Goal: Information Seeking & Learning: Learn about a topic

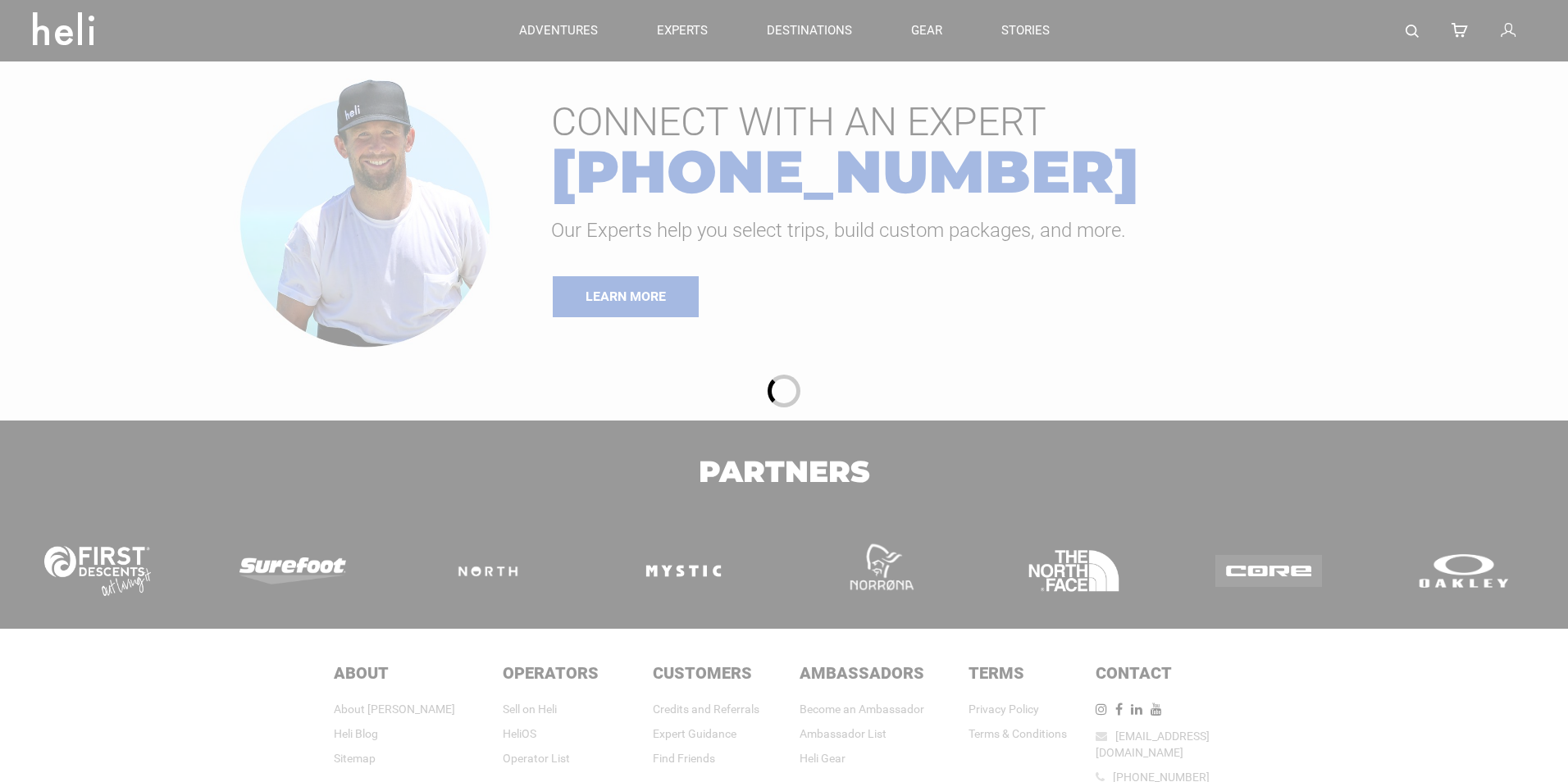
type input "Heli Skiing"
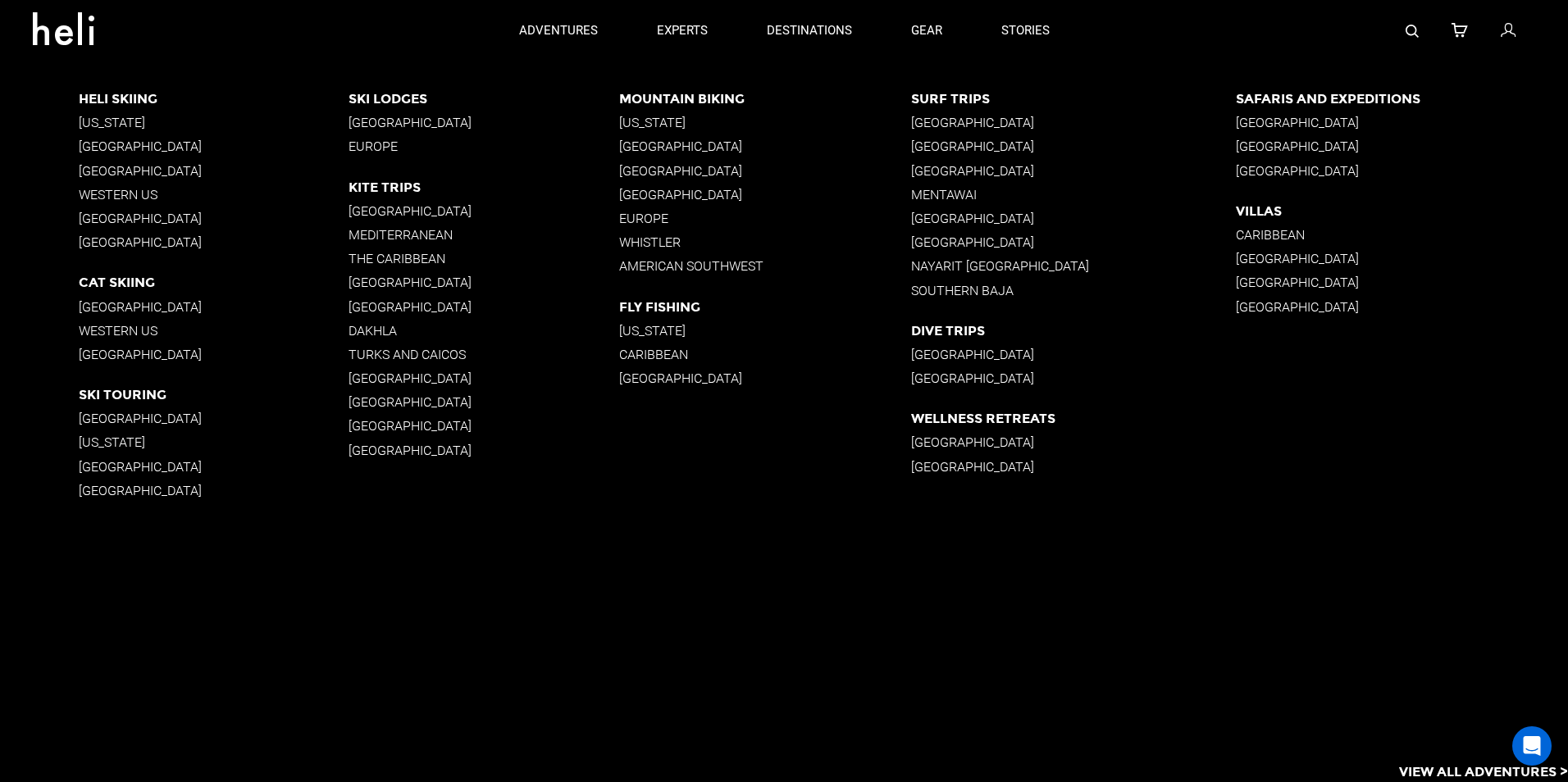
click at [158, 144] on p "[GEOGRAPHIC_DATA]" at bounding box center [213, 146] width 270 height 16
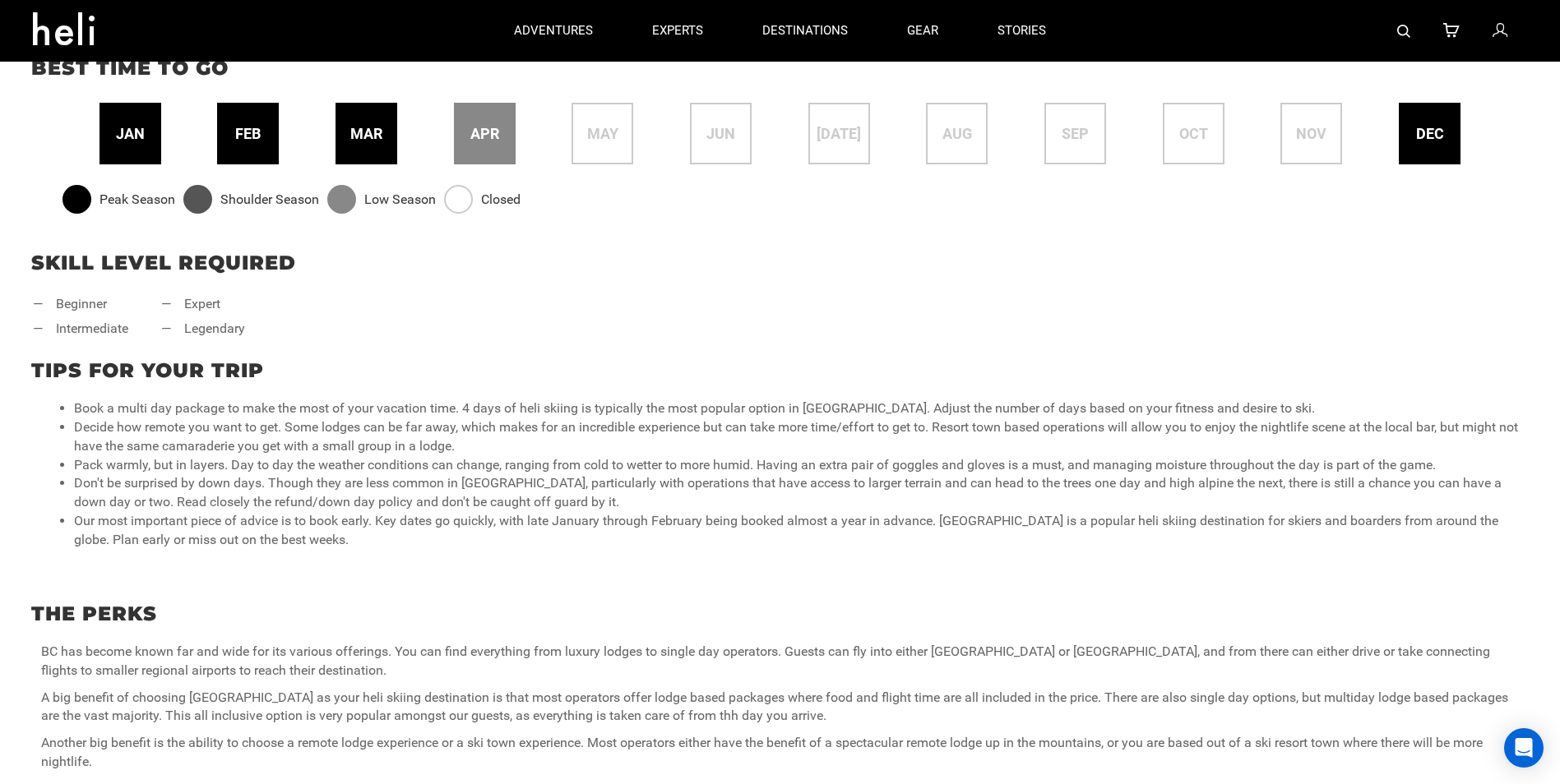
scroll to position [494, 0]
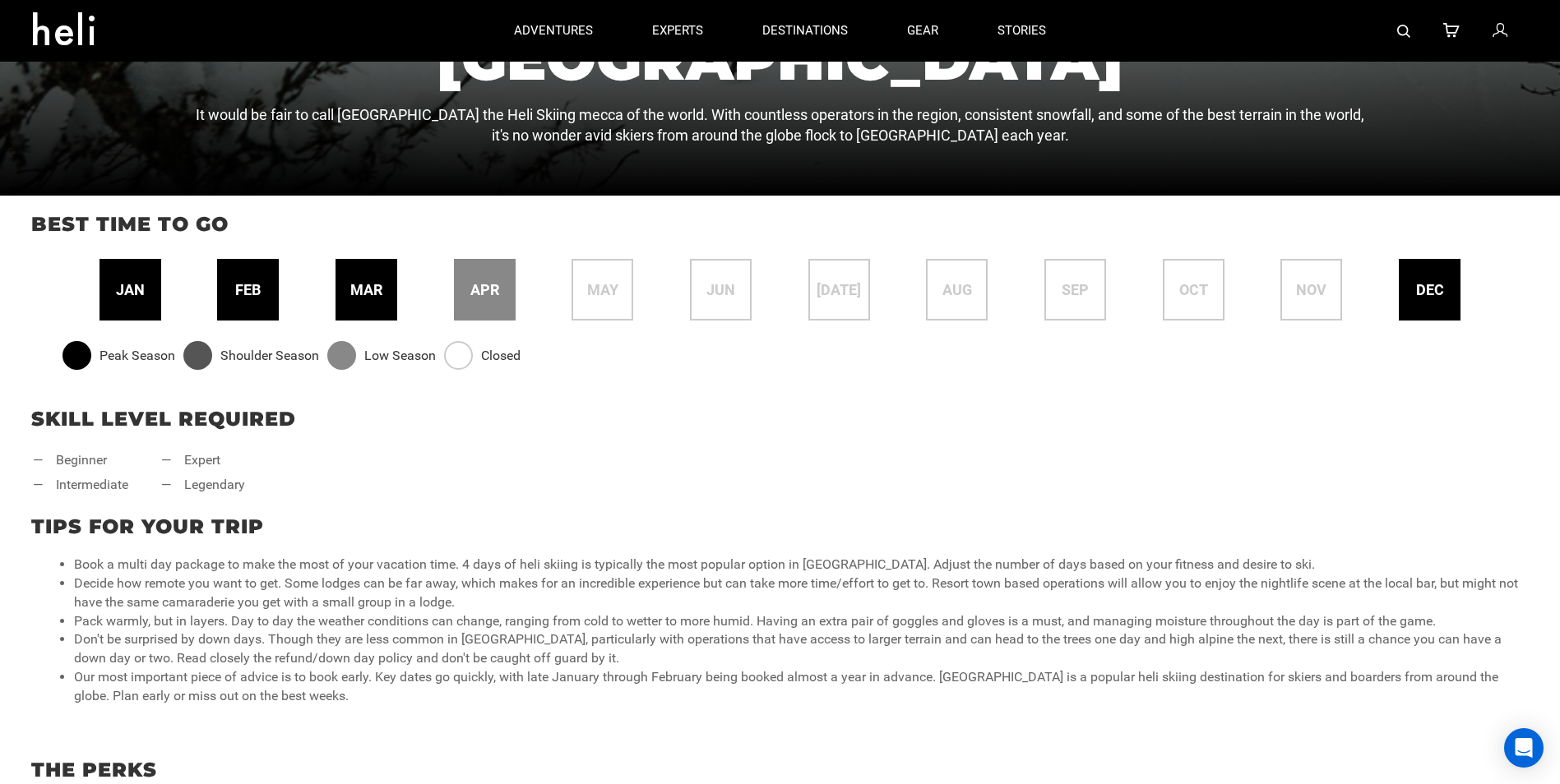
click at [258, 283] on span "feb" at bounding box center [247, 290] width 26 height 21
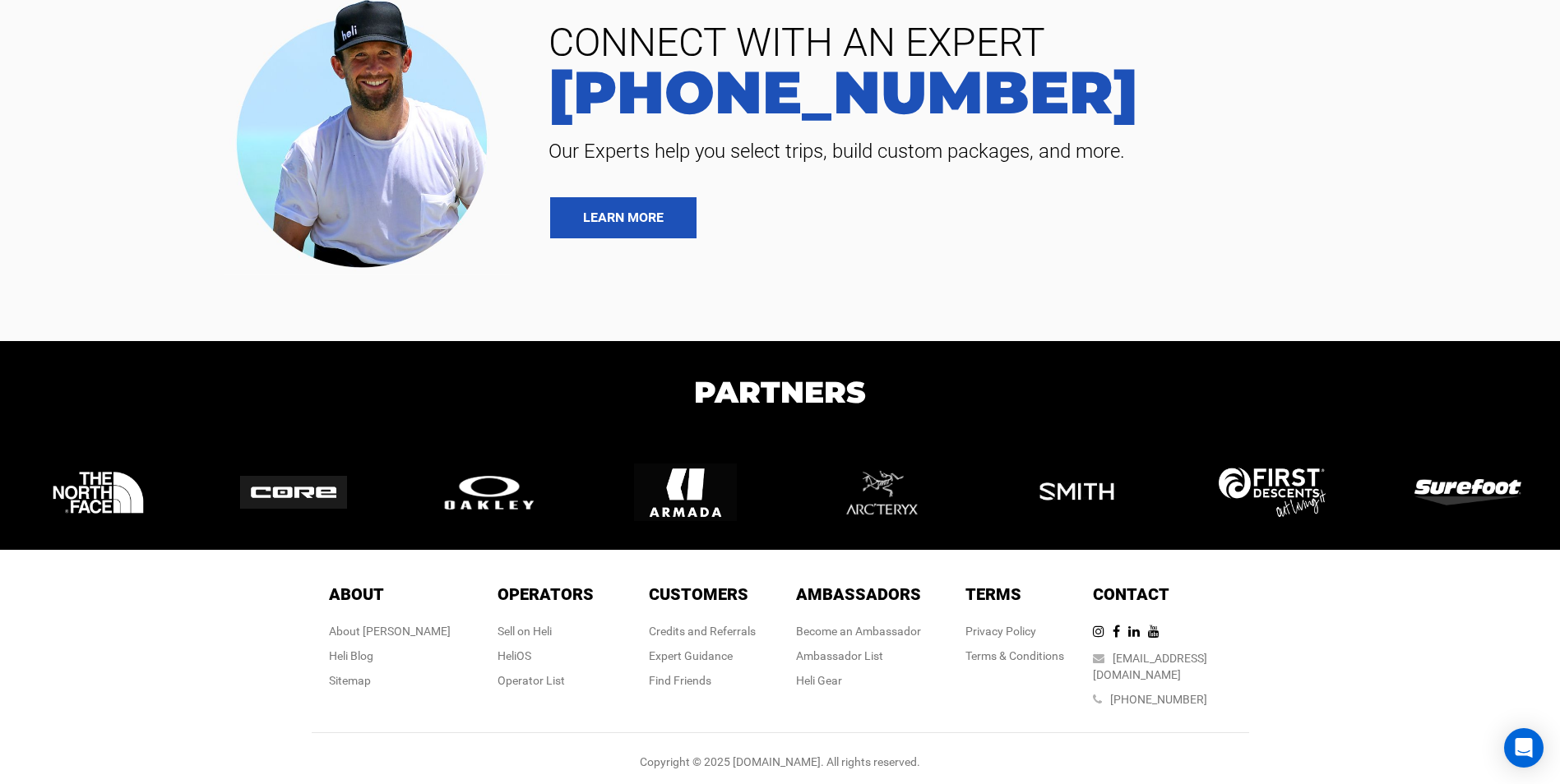
scroll to position [4033, 0]
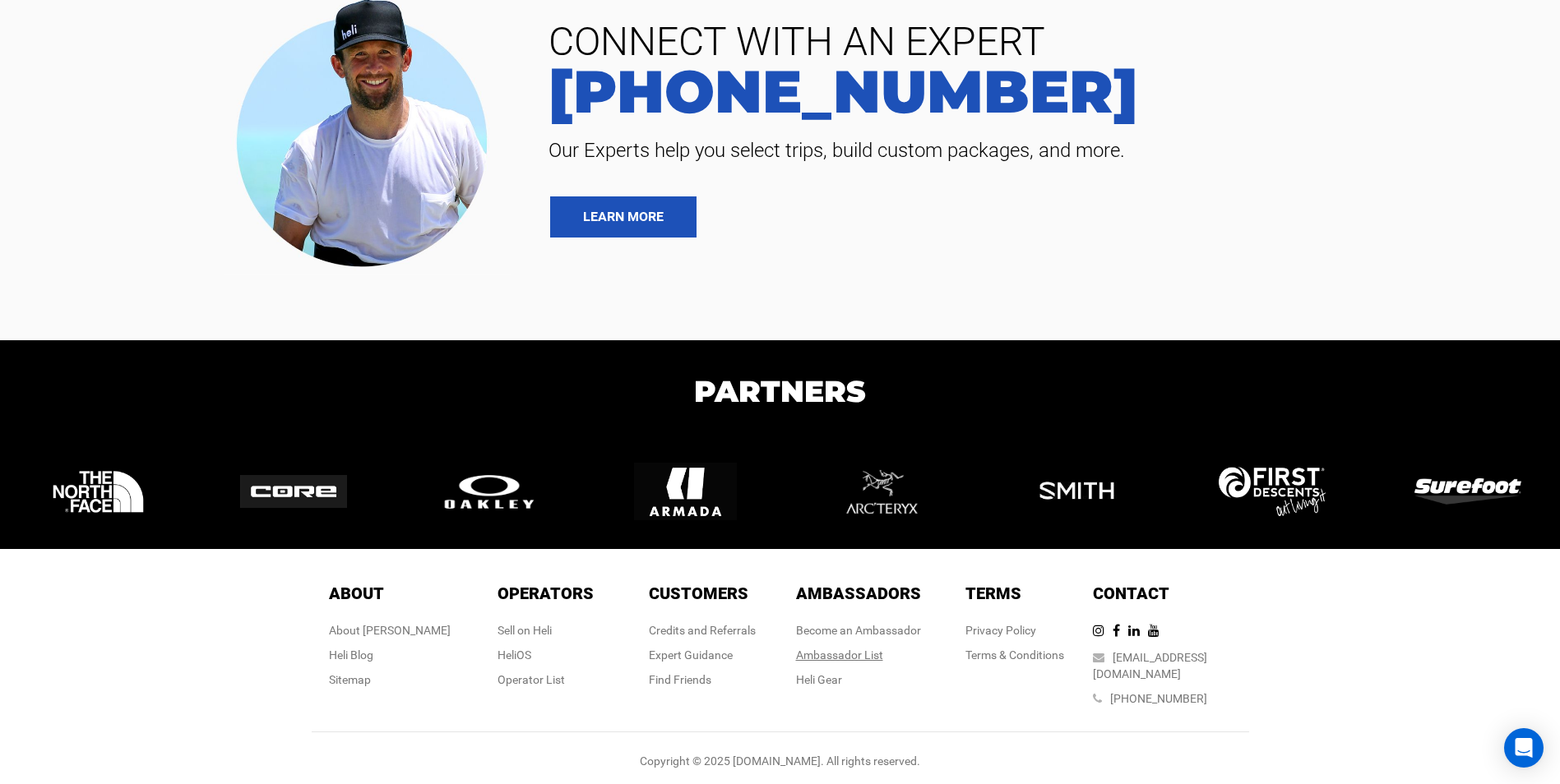
click at [836, 659] on div "Ambassador List" at bounding box center [859, 655] width 125 height 17
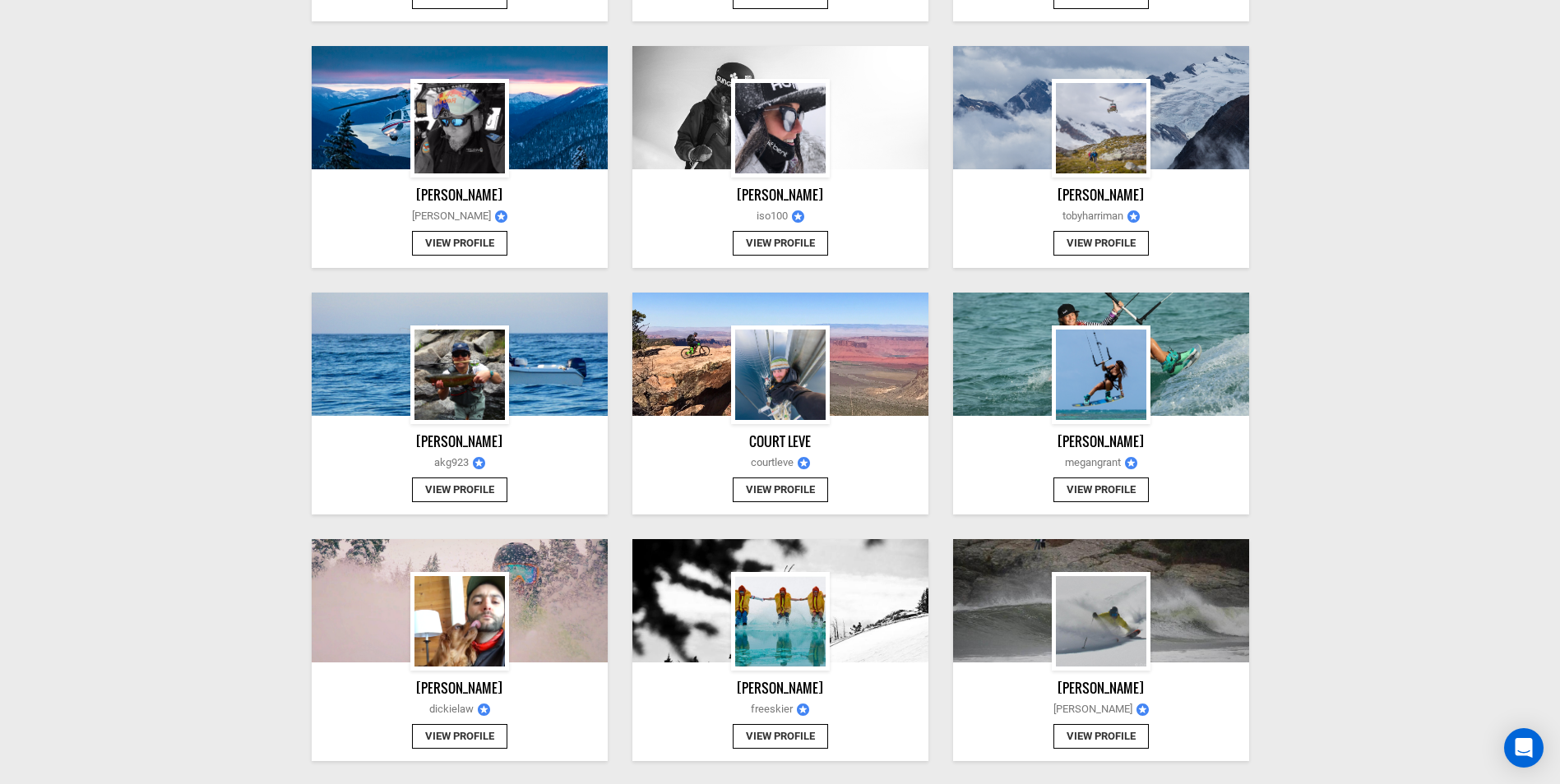
scroll to position [1644, 0]
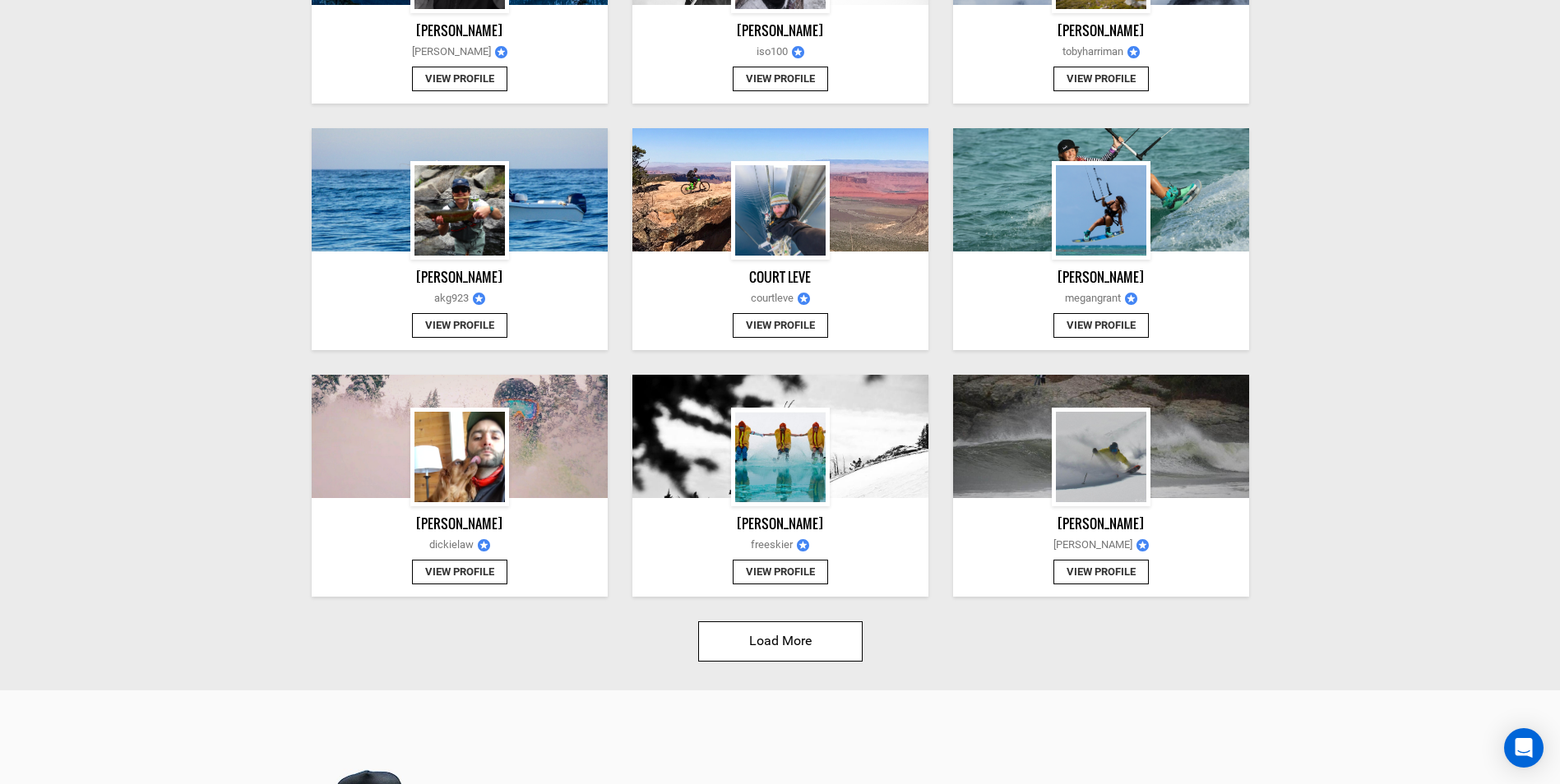
click at [723, 626] on button "Load More" at bounding box center [780, 642] width 164 height 41
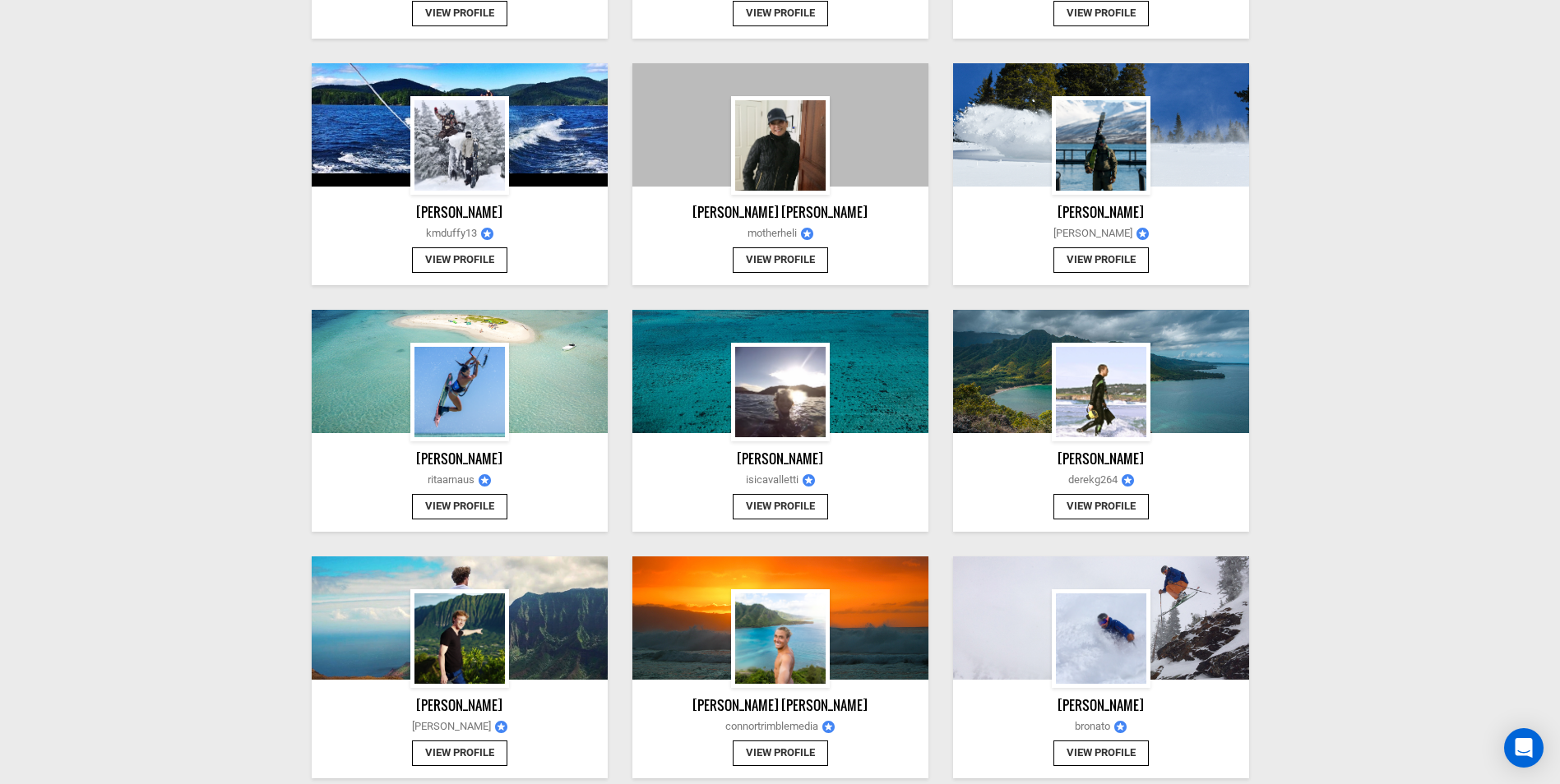
scroll to position [3616, 0]
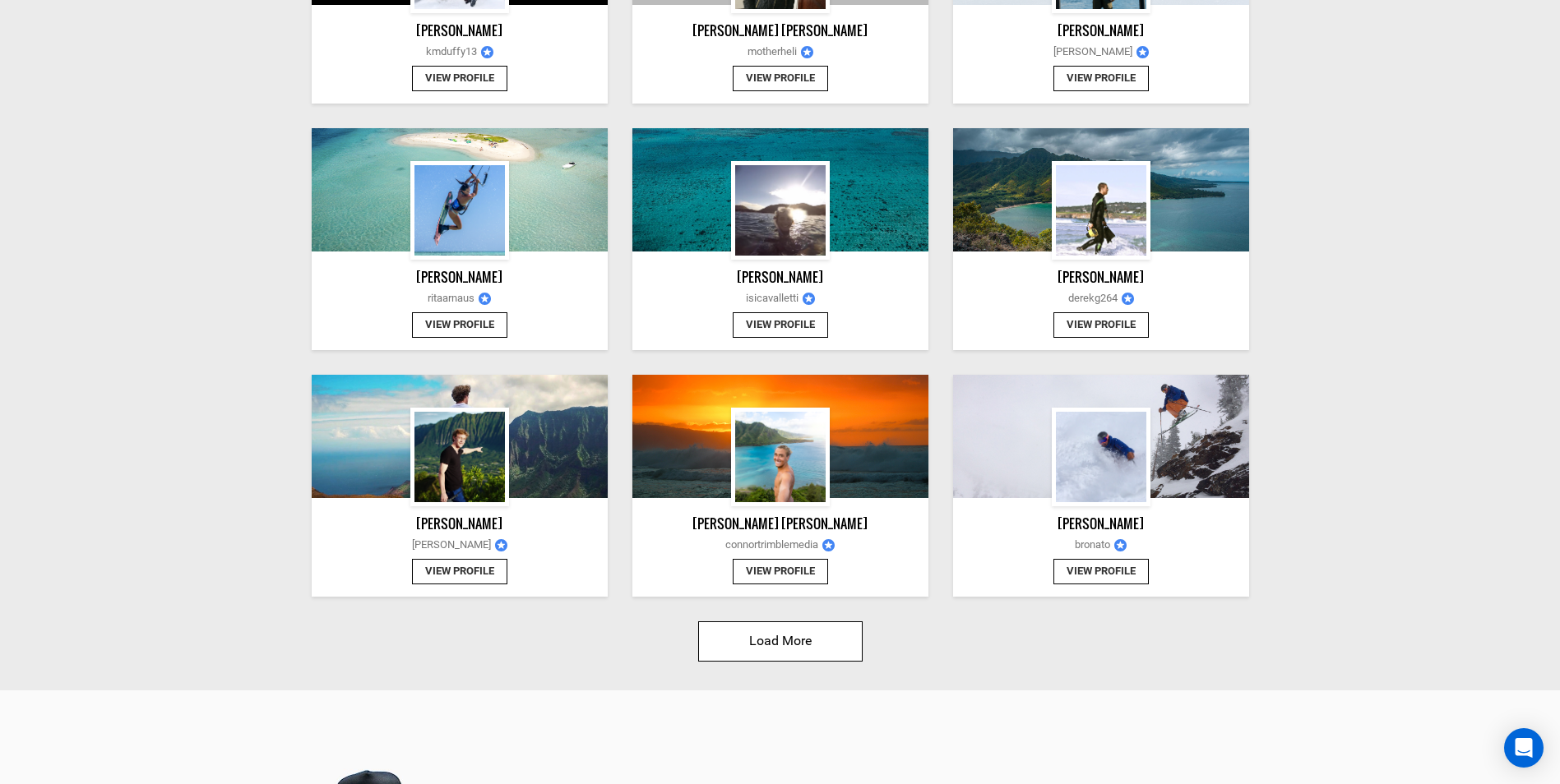
click at [801, 649] on button "Load More" at bounding box center [780, 642] width 164 height 41
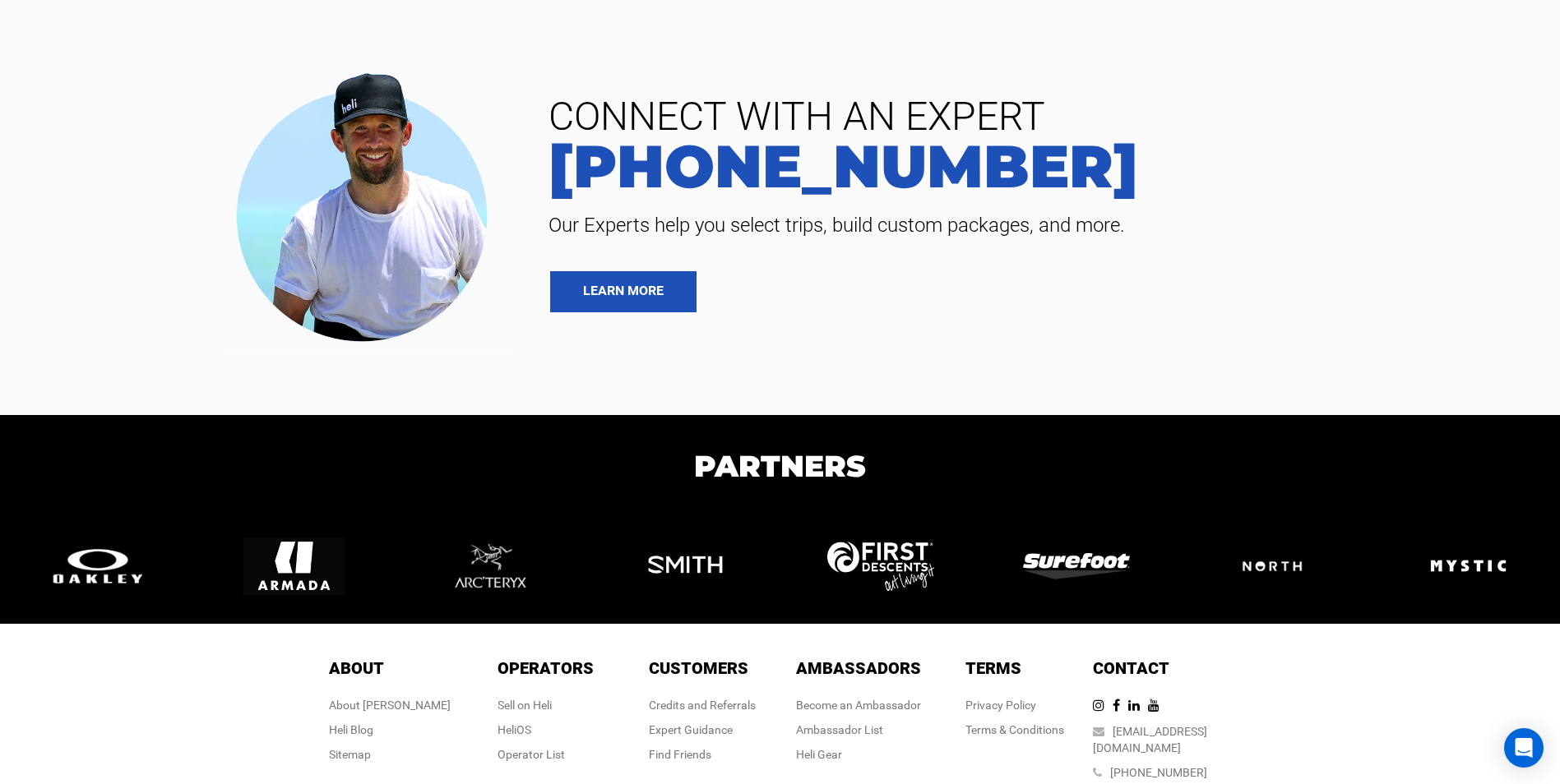
scroll to position [6352, 0]
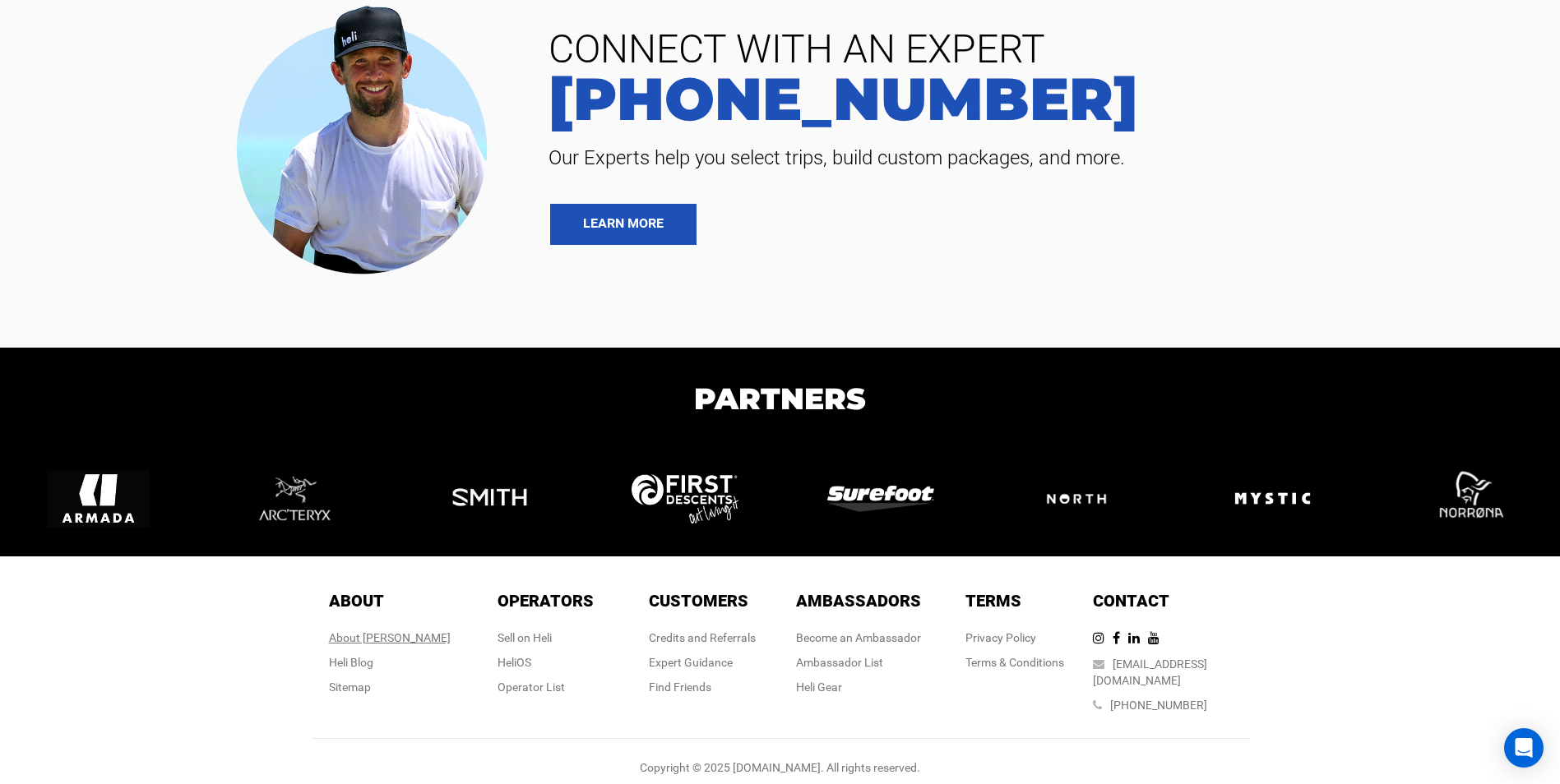
click at [385, 633] on div "About [PERSON_NAME]" at bounding box center [390, 637] width 122 height 17
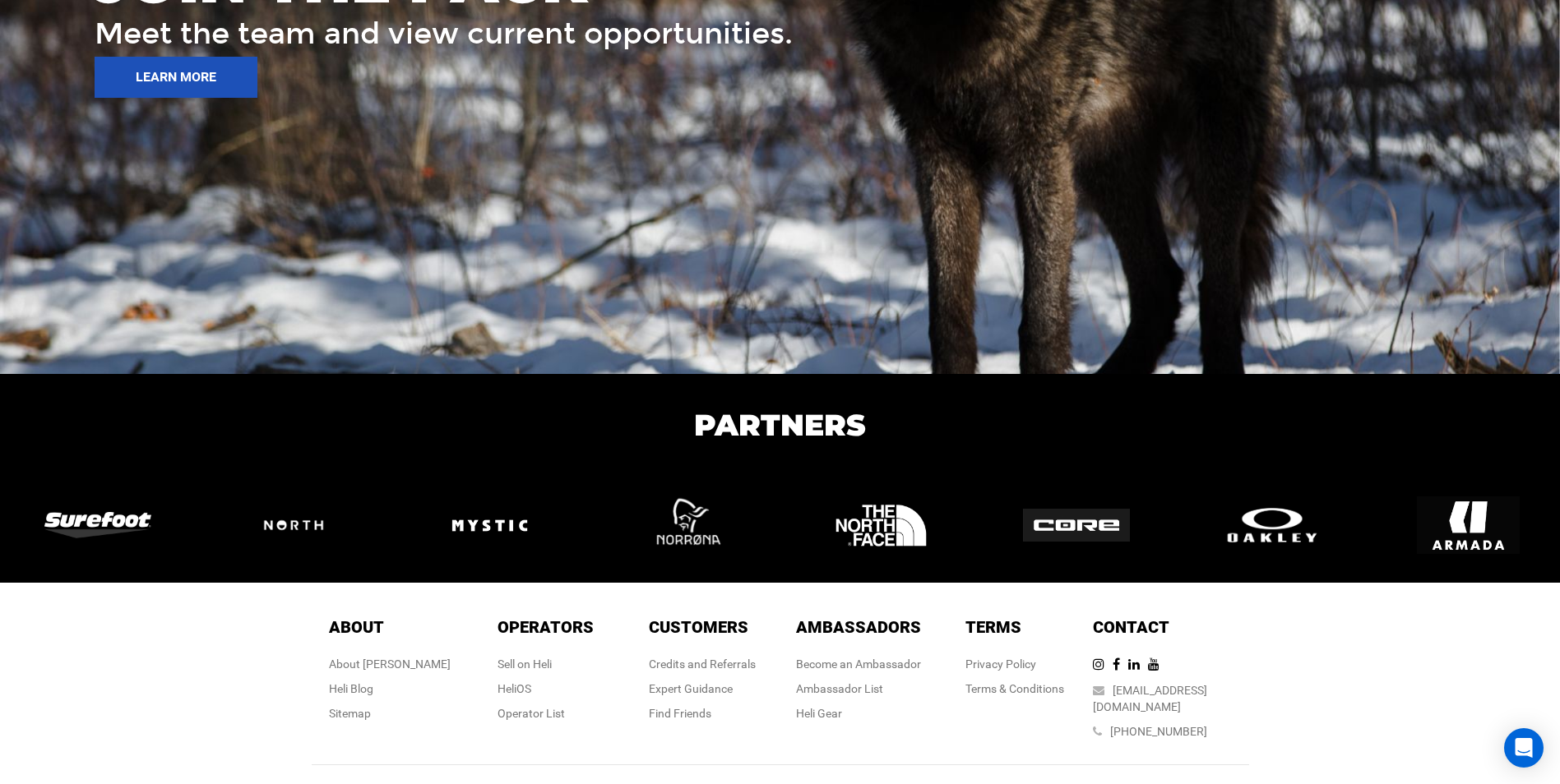
scroll to position [2539, 0]
